Goal: Information Seeking & Learning: Find specific fact

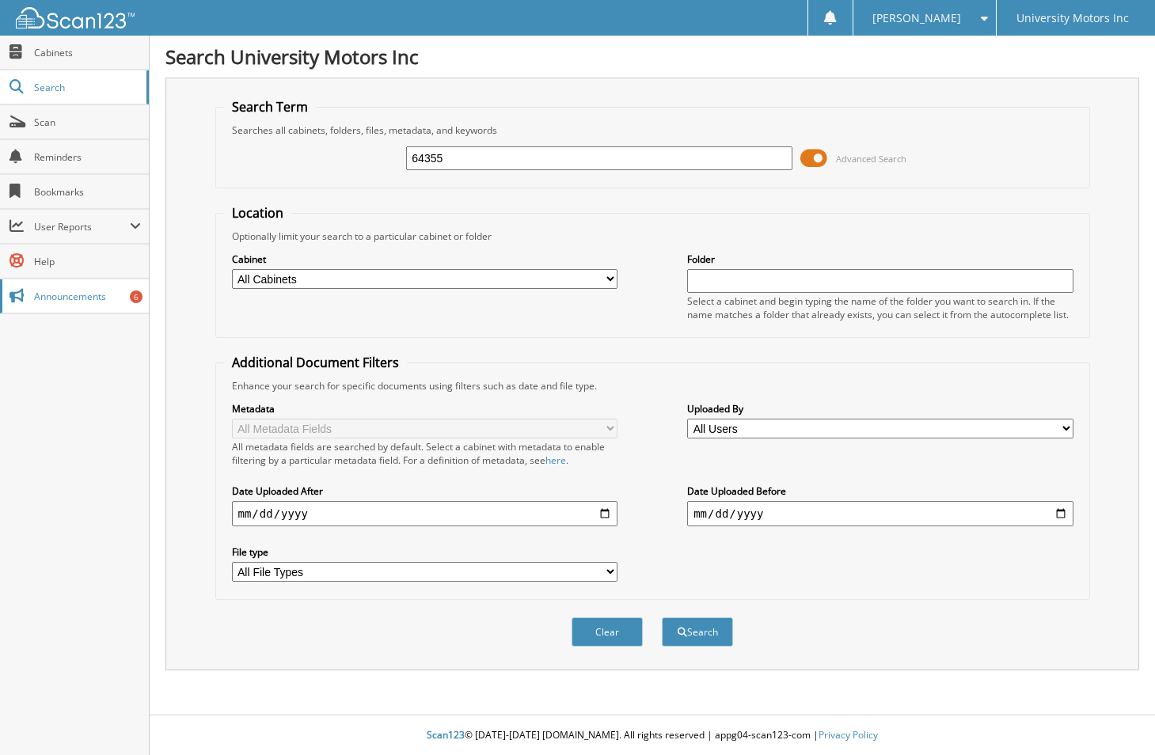
type input "64355"
click at [662, 617] on button "Search" at bounding box center [697, 631] width 71 height 29
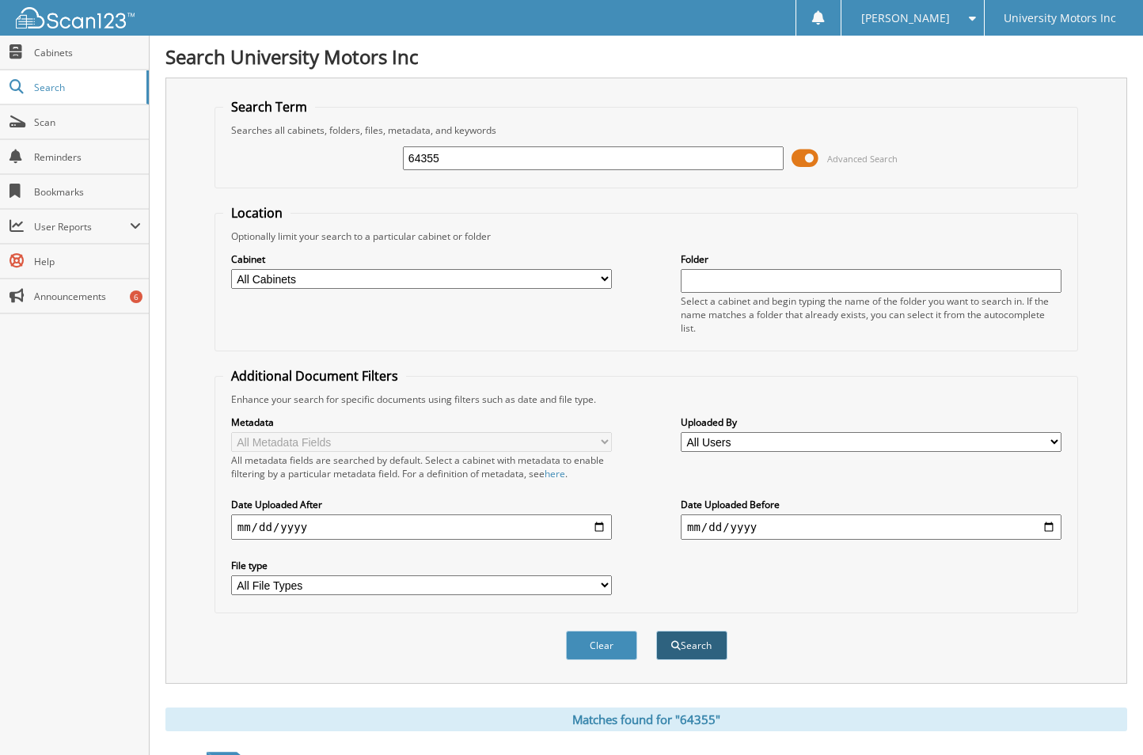
click at [693, 648] on button "Search" at bounding box center [691, 645] width 71 height 29
click at [524, 51] on h1 "Search University Motors Inc" at bounding box center [646, 57] width 962 height 26
